Goal: Information Seeking & Learning: Learn about a topic

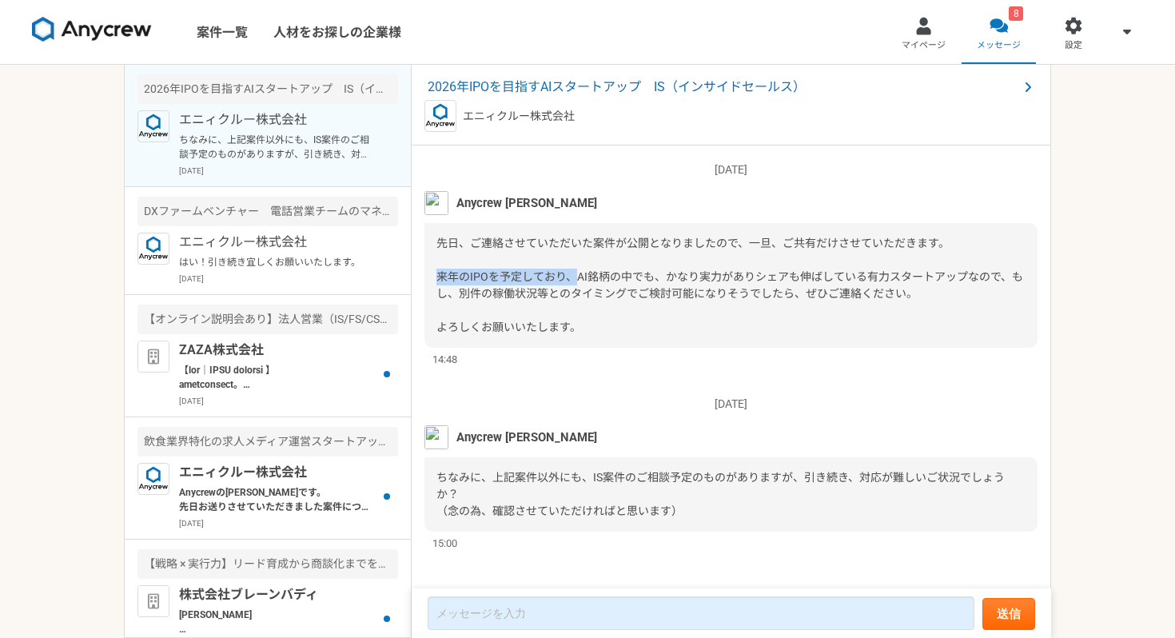
drag, startPoint x: 433, startPoint y: 282, endPoint x: 576, endPoint y: 282, distance: 143.1
click at [576, 282] on div "先日、ご連絡させていただいた案件が公開となりましたので、一旦、ご共有だけさせていただきます。 来年のIPOを予定しており、AI銘柄の中でも、かなり実力がありシ…" at bounding box center [731, 285] width 613 height 125
click at [611, 320] on div "先日、ご連絡させていただいた案件が公開となりましたので、一旦、ご共有だけさせていただきます。 来年のIPOを予定しており、AI銘柄の中でも、かなり実力がありシ…" at bounding box center [731, 285] width 613 height 125
click at [770, 282] on span "先日、ご連絡させていただいた案件が公開となりましたので、一旦、ご共有だけさせていただきます。 来年のIPOを予定しており、AI銘柄の中でも、かなり実力がありシ…" at bounding box center [730, 285] width 587 height 97
click at [593, 481] on span "ちなみに、上記案件以外にも、IS案件のご相談予定のものがありますが、引き続き、対応が難しいご状況でしょうか？ （念の為、確認させていただければと思います）" at bounding box center [721, 494] width 568 height 46
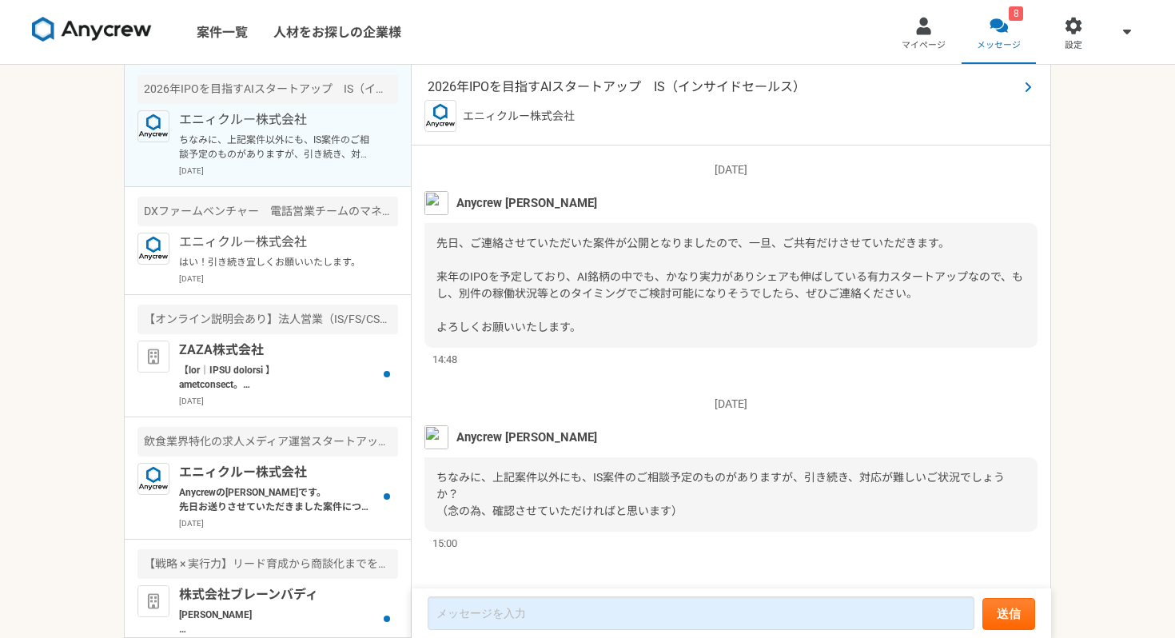
click at [580, 85] on span "2026年IPOを目指すAIスタートアップ　IS（インサイドセールス）" at bounding box center [723, 87] width 591 height 19
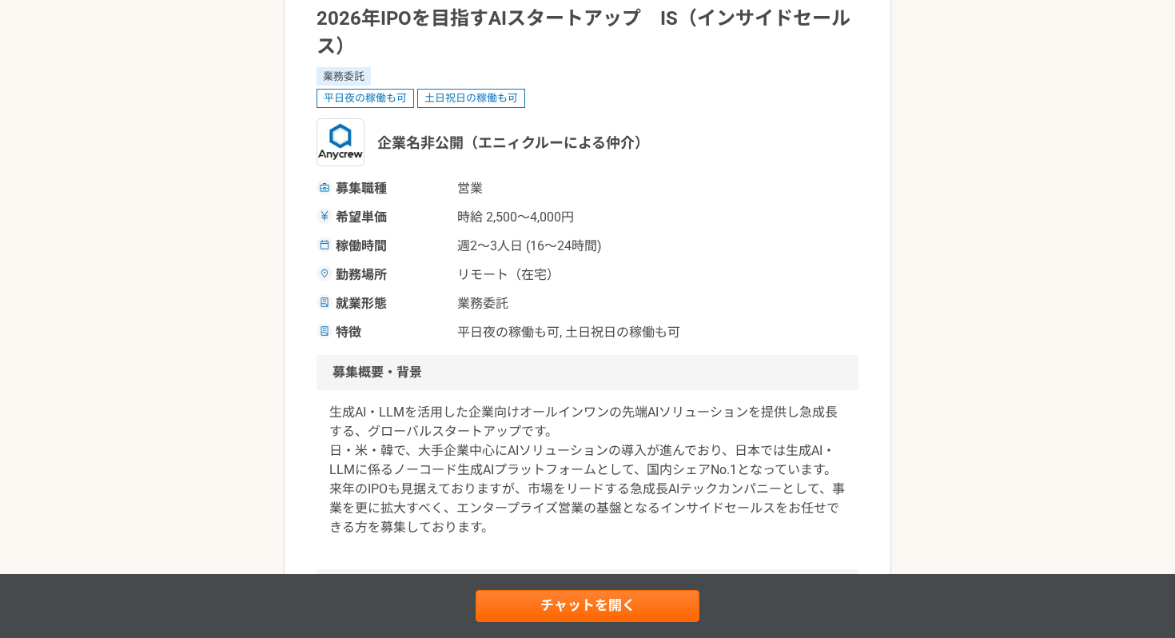
scroll to position [151, 0]
drag, startPoint x: 620, startPoint y: 249, endPoint x: 446, endPoint y: 248, distance: 174.3
click at [446, 248] on div "稼働時間 週2〜3人日 (16〜24時間)" at bounding box center [588, 245] width 542 height 19
click at [548, 285] on div "募集職種 営業 希望単価 時給 2,500〜4,000円 稼働時間 週2〜3人日 (16〜24時間) 勤務場所 リモート（在宅） 就業形態 業務委託 特徴 平…" at bounding box center [588, 259] width 542 height 163
drag, startPoint x: 570, startPoint y: 278, endPoint x: 457, endPoint y: 278, distance: 113.5
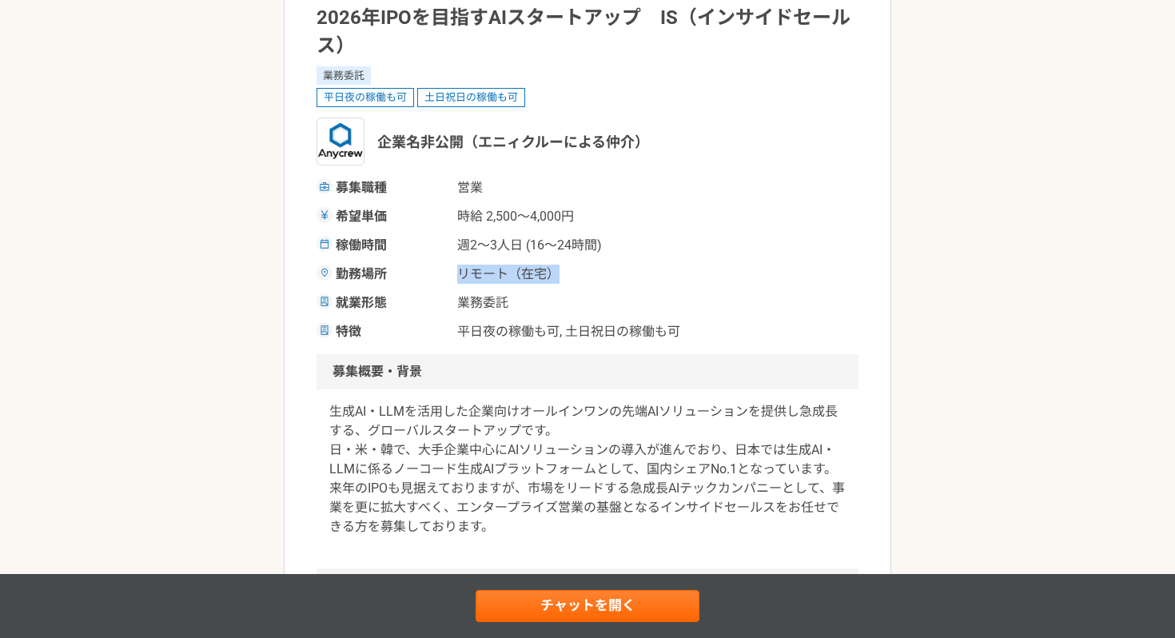
click at [456, 278] on div "勤務場所 リモート（在宅）" at bounding box center [588, 274] width 542 height 19
click at [556, 275] on span "リモート（在宅）" at bounding box center [537, 274] width 160 height 19
click at [571, 277] on span "リモート（在宅）" at bounding box center [537, 274] width 160 height 19
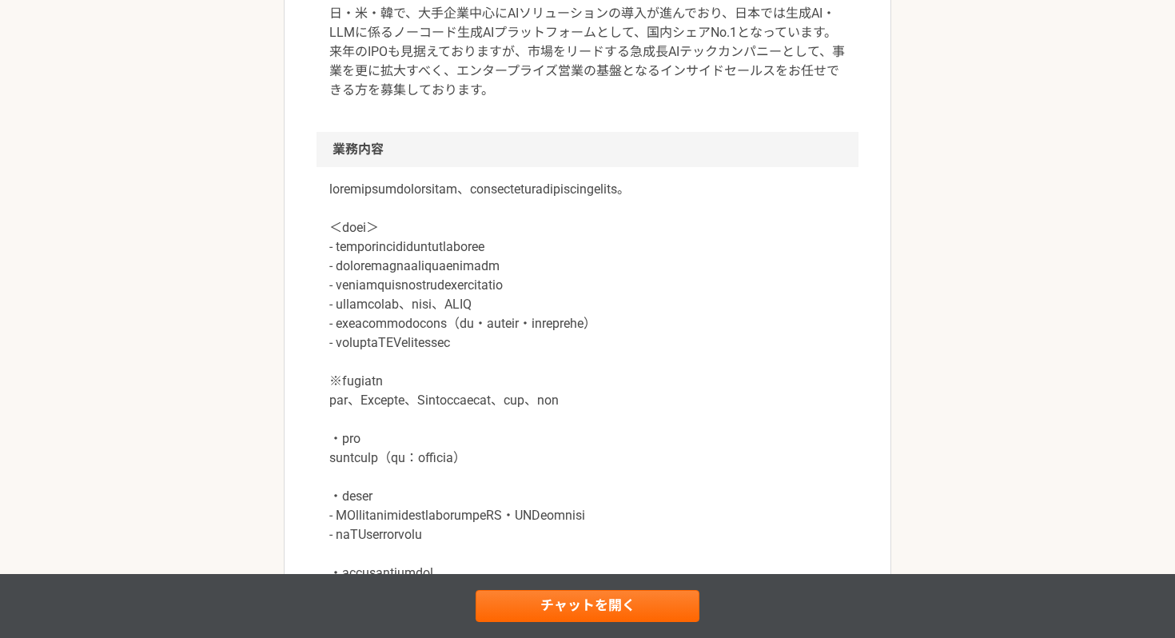
scroll to position [588, 0]
click at [637, 261] on p at bounding box center [587, 390] width 517 height 422
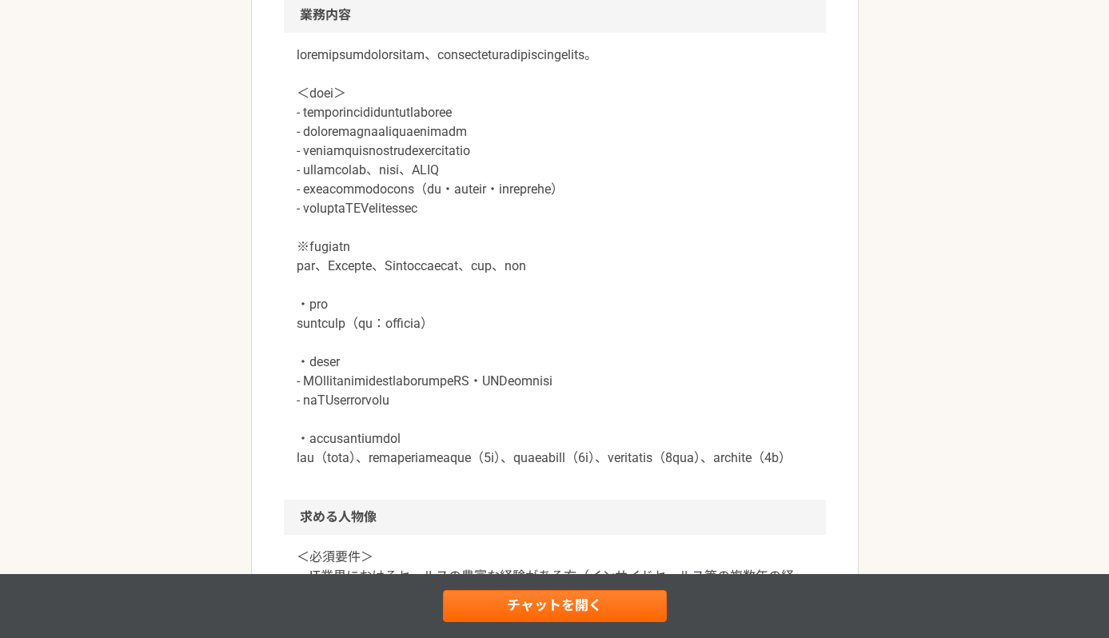
scroll to position [0, 0]
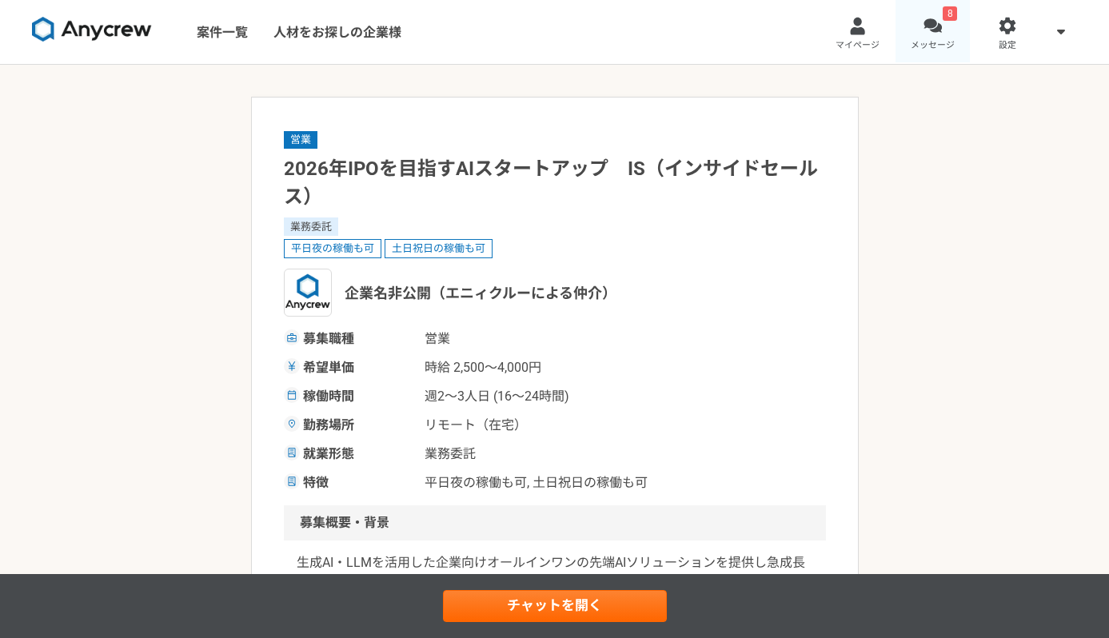
click at [947, 34] on link "8 メッセージ" at bounding box center [932, 32] width 75 height 64
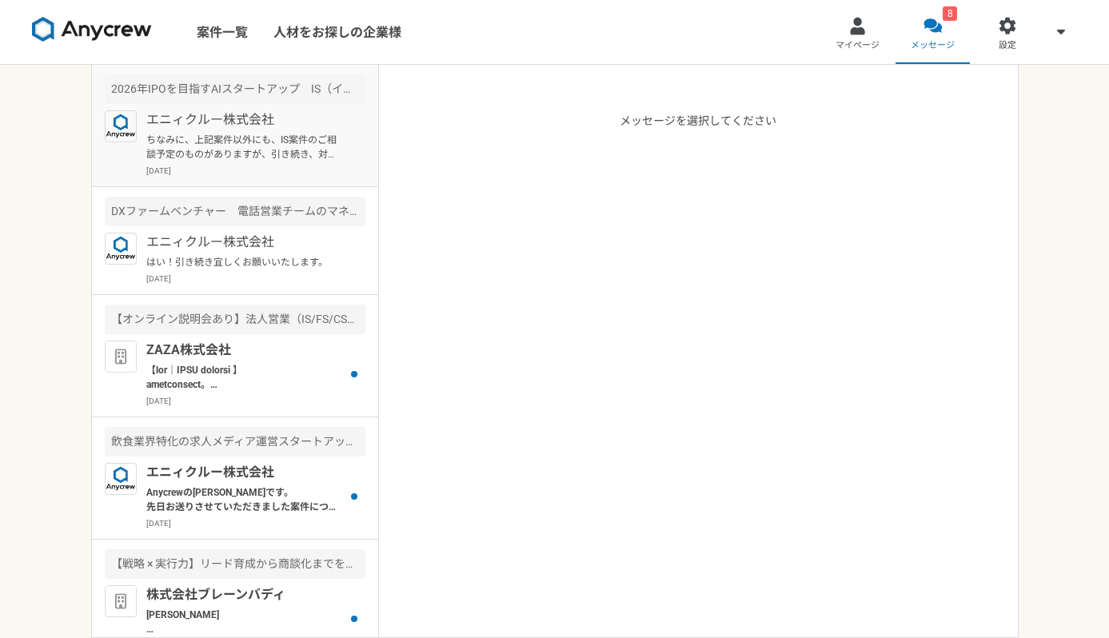
click at [283, 154] on p "ちなみに、上記案件以外にも、IS案件のご相談予定のものがありますが、引き続き、対応が難しいご状況でしょうか？ （念の為、確認させていただければと思います）" at bounding box center [244, 147] width 197 height 29
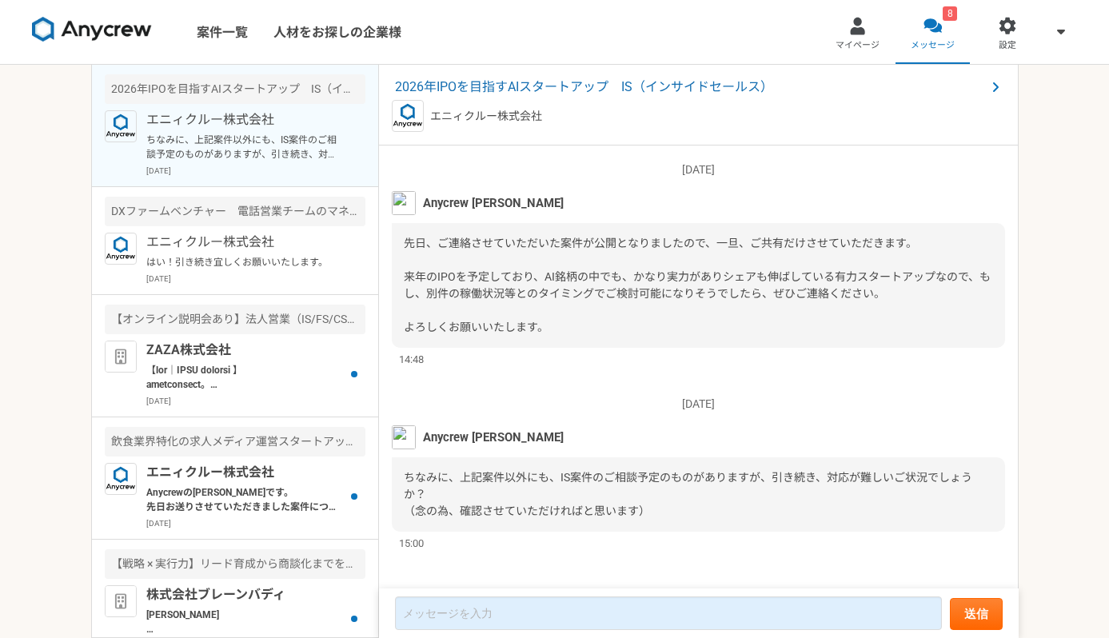
scroll to position [9, 0]
